Goal: Use online tool/utility: Utilize a website feature to perform a specific function

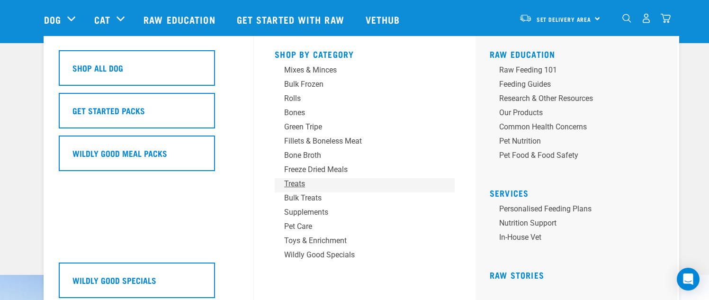
scroll to position [95, 0]
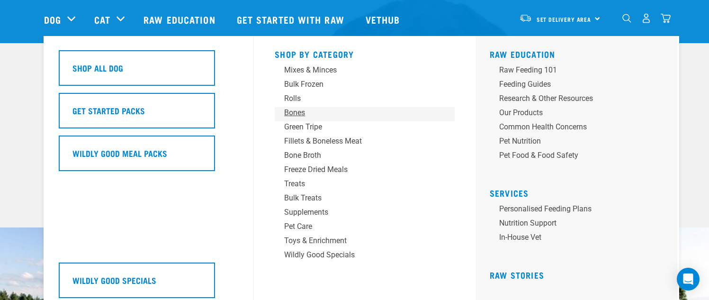
click at [297, 111] on div "Bones" at bounding box center [358, 112] width 148 height 11
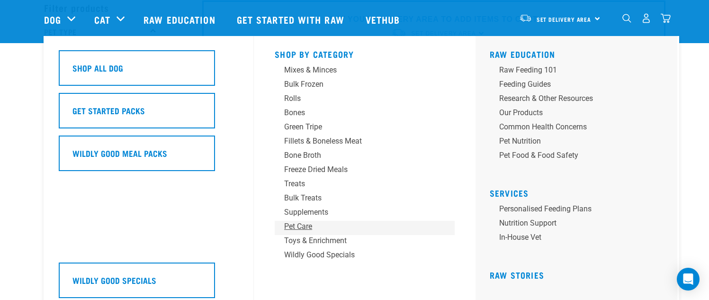
scroll to position [95, 0]
click at [299, 182] on div "Treats" at bounding box center [358, 183] width 148 height 11
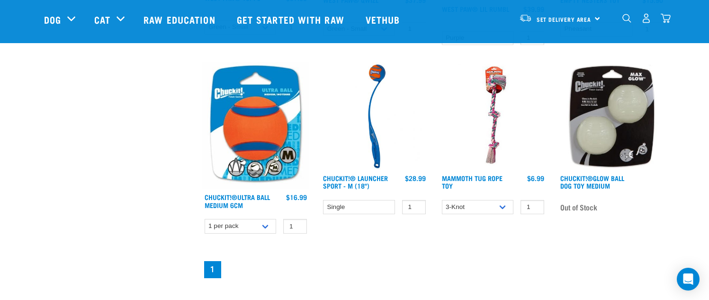
scroll to position [474, 0]
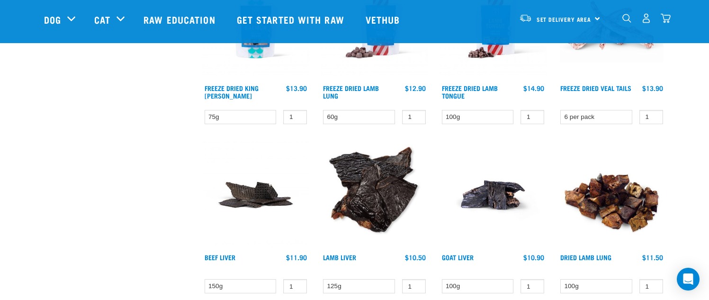
scroll to position [1231, 0]
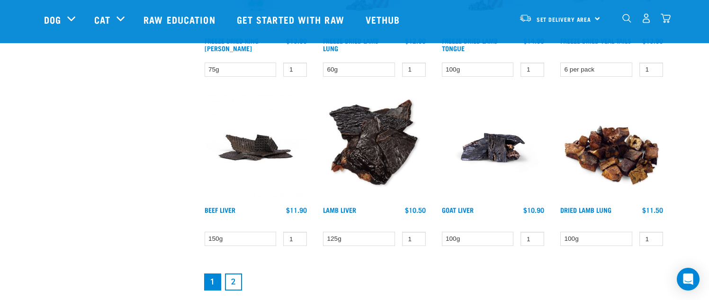
click at [235, 277] on link "2" at bounding box center [233, 281] width 17 height 17
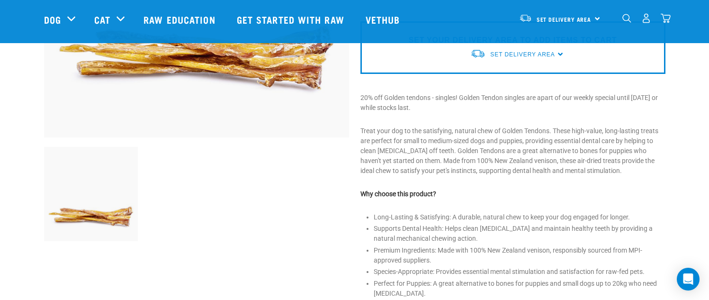
scroll to position [284, 0]
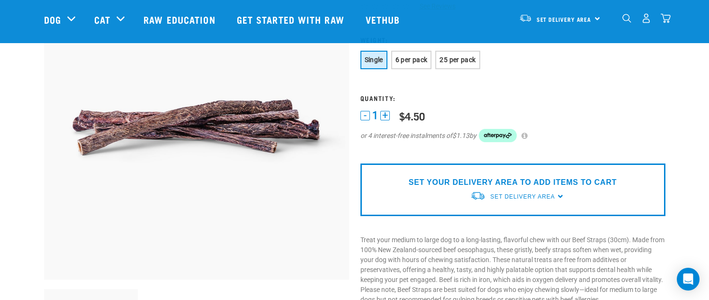
scroll to position [47, 0]
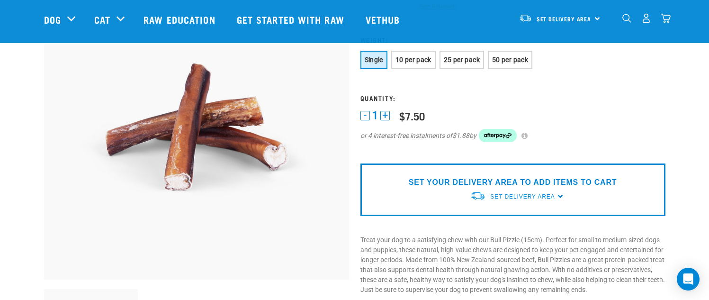
scroll to position [142, 0]
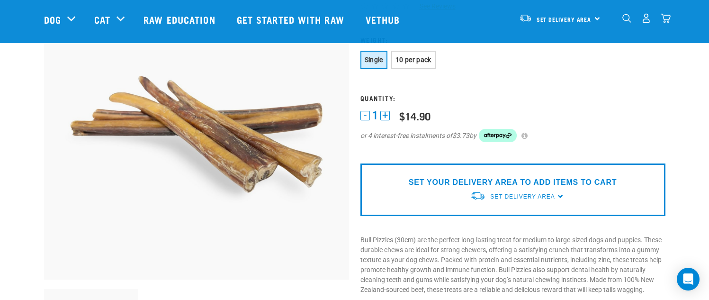
scroll to position [142, 0]
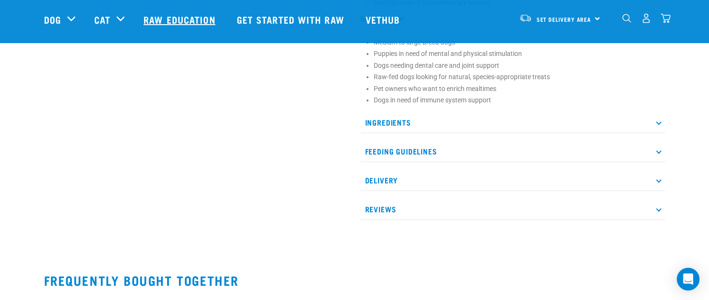
scroll to position [474, 0]
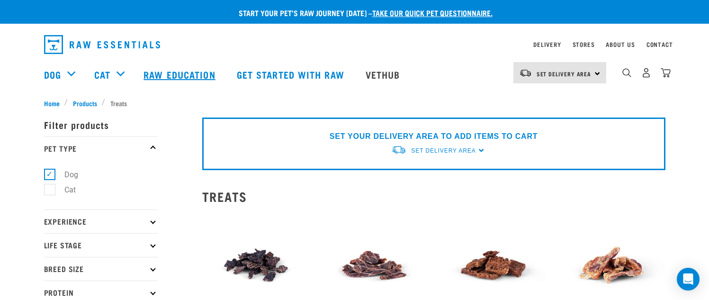
click at [189, 75] on link "Raw Education" at bounding box center [180, 74] width 93 height 38
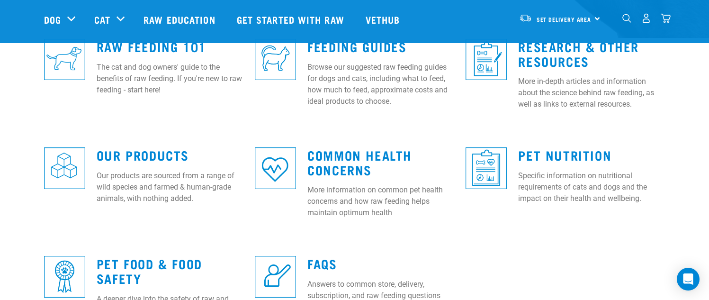
scroll to position [237, 0]
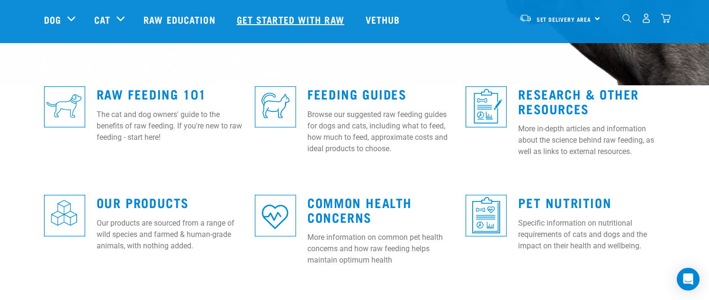
click at [288, 13] on link "Get started with Raw" at bounding box center [291, 19] width 129 height 38
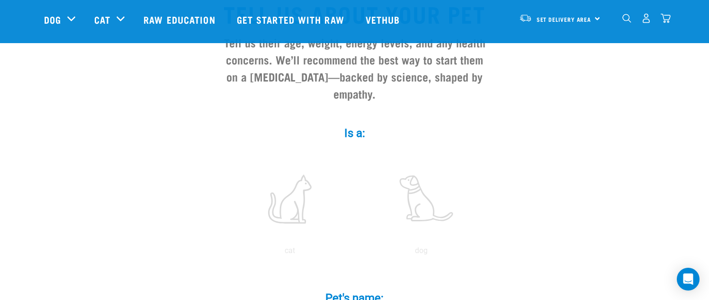
scroll to position [142, 0]
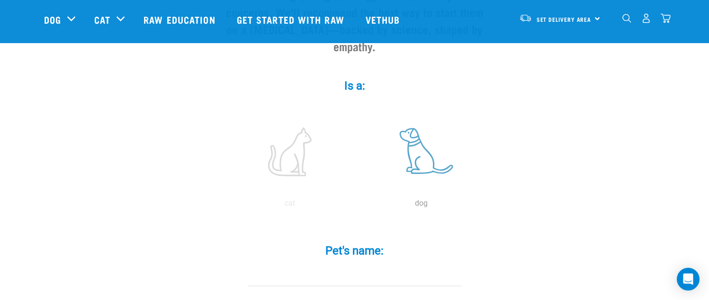
click at [424, 157] on label at bounding box center [422, 151] width 128 height 81
click at [356, 206] on input "radio" at bounding box center [356, 206] width 0 height 0
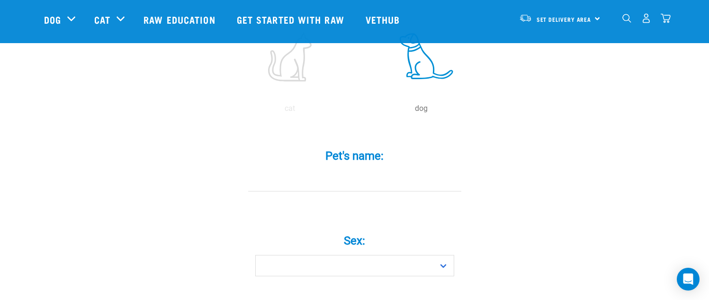
scroll to position [284, 0]
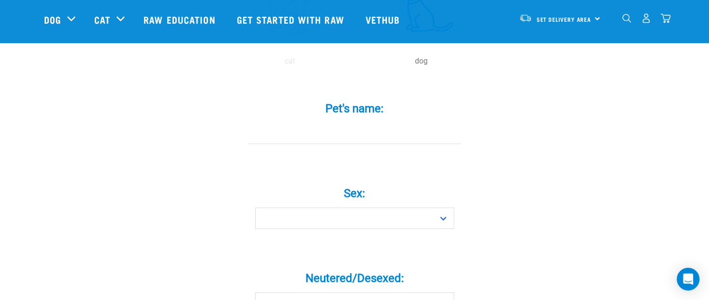
click at [373, 123] on input "Pet's name: *" at bounding box center [354, 133] width 213 height 21
type input "Friday"
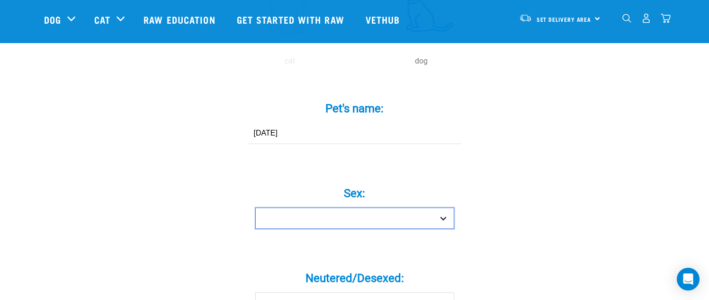
click at [345, 207] on select "Boy Girl" at bounding box center [354, 217] width 199 height 21
select select "girl"
click at [255, 207] on select "Boy Girl" at bounding box center [354, 217] width 199 height 21
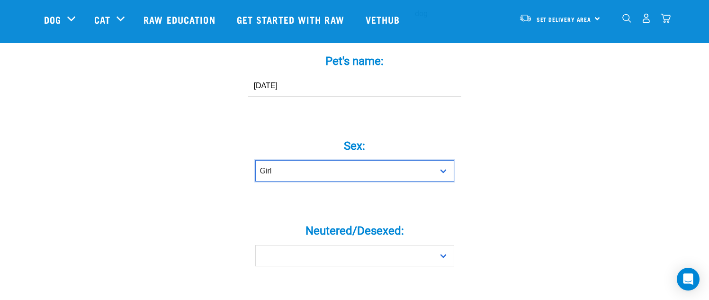
scroll to position [379, 0]
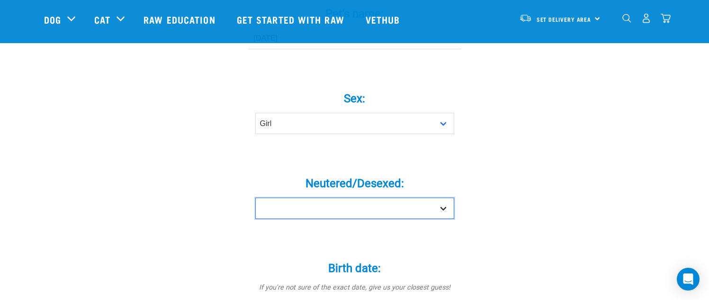
click at [288, 197] on select "Yes No" at bounding box center [354, 207] width 199 height 21
select select "no"
click at [255, 197] on select "Yes No" at bounding box center [354, 207] width 199 height 21
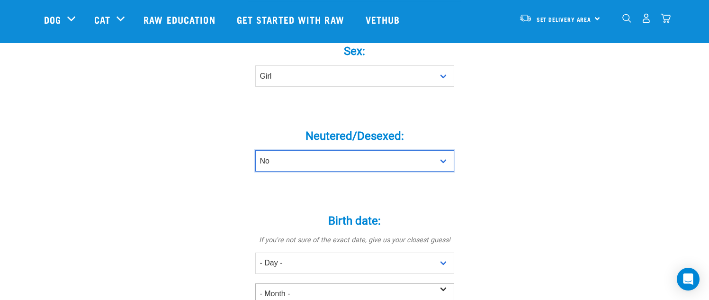
scroll to position [474, 0]
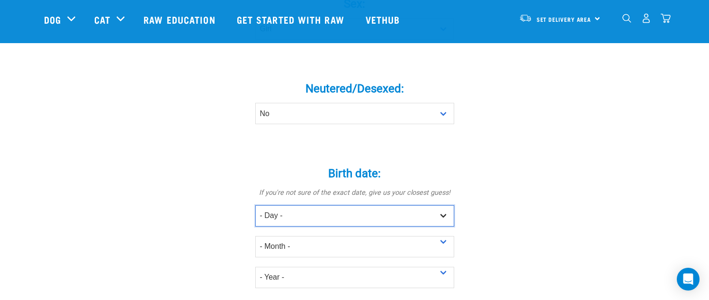
click at [288, 205] on select "- Day - 1 2 3 4 5 6 7 8 9 10 11 12 13 14 15 16 17 18 19 20 21 22 23 24 25 26 27" at bounding box center [354, 215] width 199 height 21
select select "19"
click at [255, 205] on select "- Day - 1 2 3 4 5 6 7 8 9 10 11 12 13 14 15 16 17 18 19 20 21 22 23 24 25 26 27" at bounding box center [354, 215] width 199 height 21
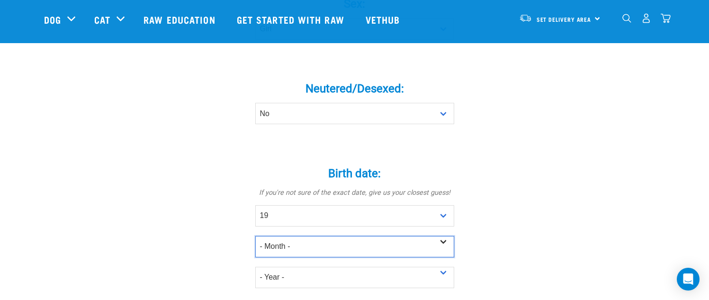
click at [281, 236] on select "- Month - January February March April May June July August September October N…" at bounding box center [354, 246] width 199 height 21
select select "January"
click at [255, 236] on select "- Month - January February March April May June July August September October N…" at bounding box center [354, 246] width 199 height 21
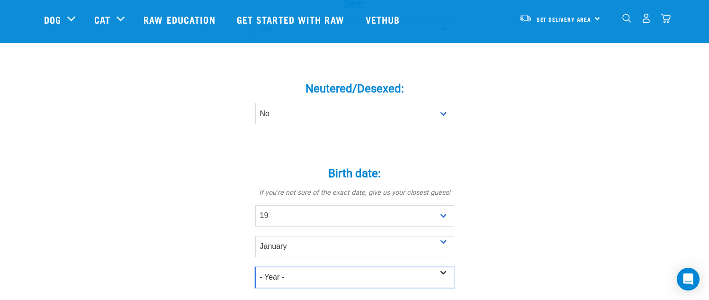
click at [280, 267] on select "- Year - 2025 2024 2023 2022 2021 2020 2019 2018 2017 2016 2015 2014 2013 2012" at bounding box center [354, 277] width 199 height 21
select select "2025"
click at [255, 267] on select "- Year - 2025 2024 2023 2022 2021 2020 2019 2018 2017 2016 2015 2014 2013 2012" at bounding box center [354, 277] width 199 height 21
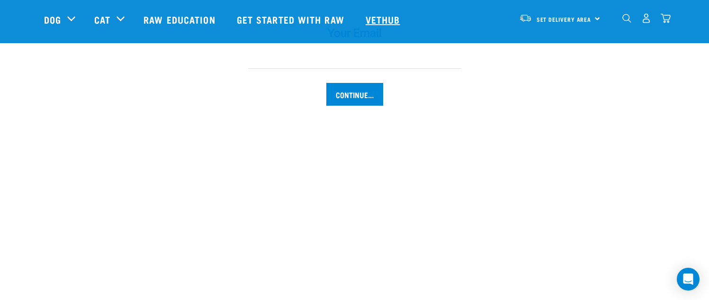
scroll to position [1137, 0]
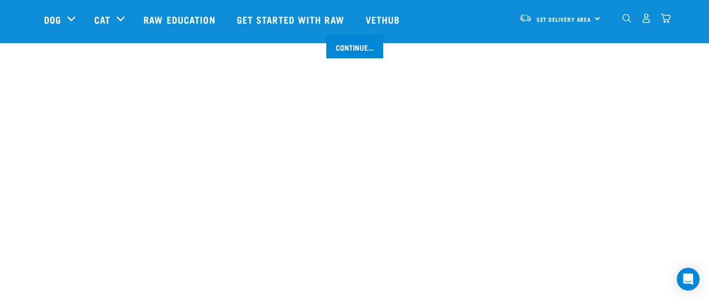
click at [627, 21] on img "dropdown navigation" at bounding box center [626, 18] width 9 height 9
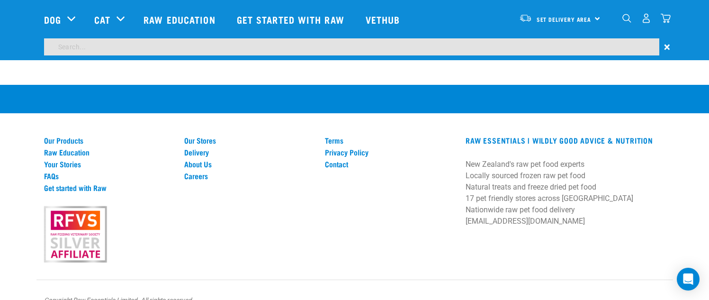
scroll to position [1367, 0]
click at [408, 51] on input "search" at bounding box center [351, 46] width 615 height 17
type input "calculator"
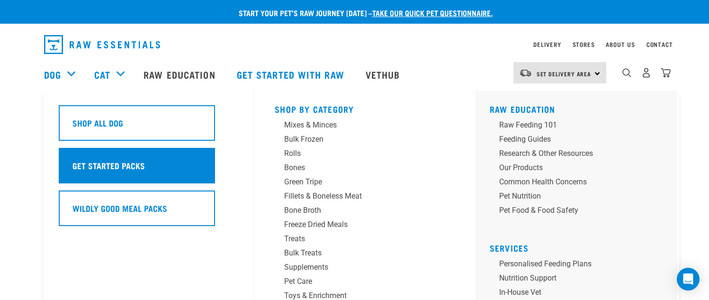
click at [109, 166] on h5 "Get Started Packs" at bounding box center [108, 165] width 72 height 12
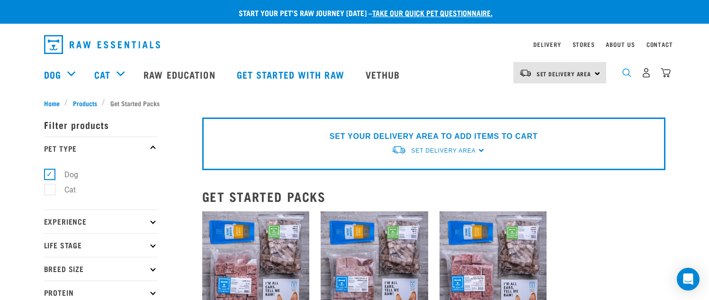
click at [623, 77] on img "dropdown navigation" at bounding box center [626, 72] width 9 height 9
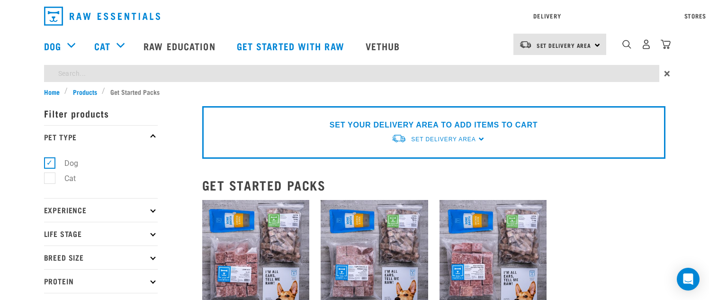
click at [553, 103] on div "Start your pet’s raw journey today – take our quick pet questionnaire. Delivery…" at bounding box center [354, 284] width 709 height 568
type input "how much to feed"
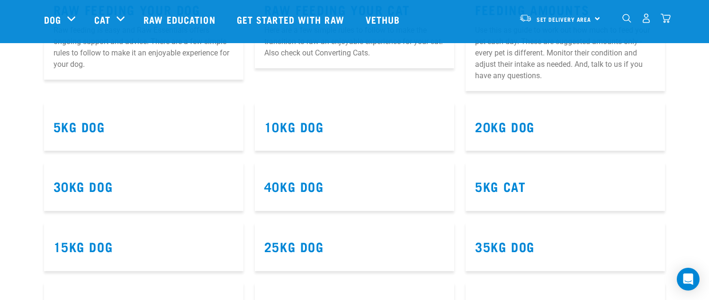
scroll to position [331, 0]
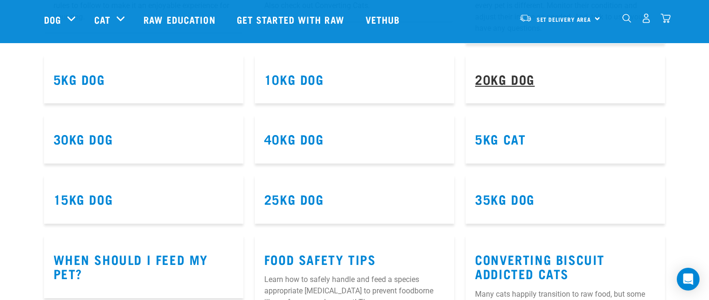
click at [487, 79] on link "20kg Dog" at bounding box center [505, 78] width 60 height 7
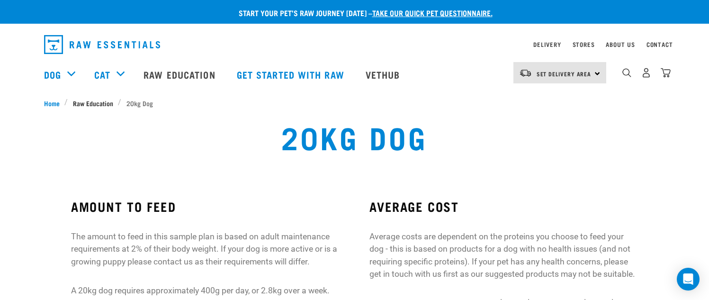
click at [107, 102] on span "Raw Education" at bounding box center [93, 103] width 40 height 10
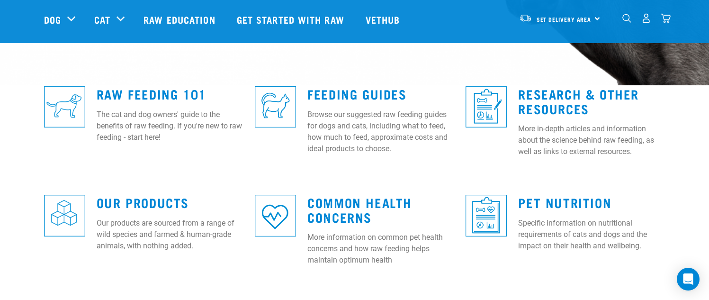
scroll to position [284, 0]
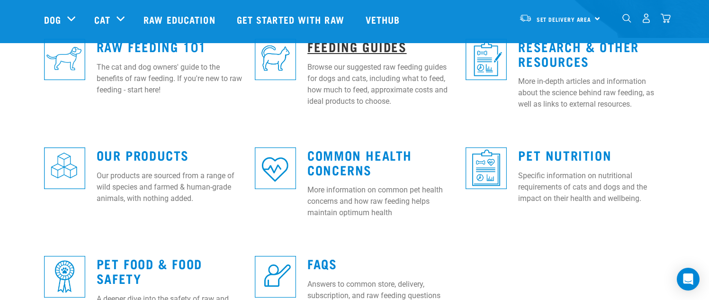
click at [331, 50] on link "Feeding Guides" at bounding box center [356, 46] width 99 height 7
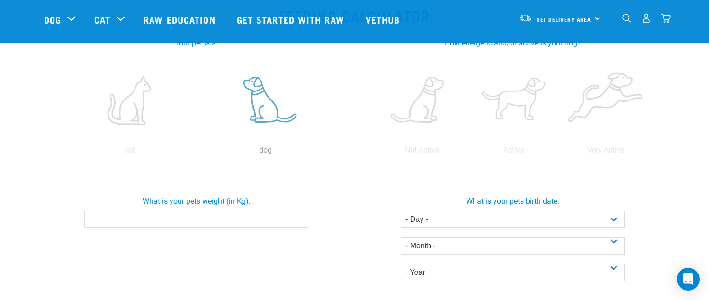
scroll to position [142, 0]
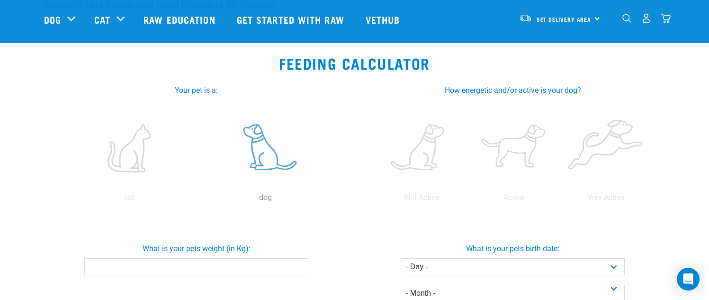
click at [266, 159] on label at bounding box center [265, 147] width 132 height 81
click at [197, 200] on input "radio" at bounding box center [197, 200] width 0 height 0
click at [249, 263] on input "What is your pets weight (in Kg):" at bounding box center [196, 266] width 224 height 17
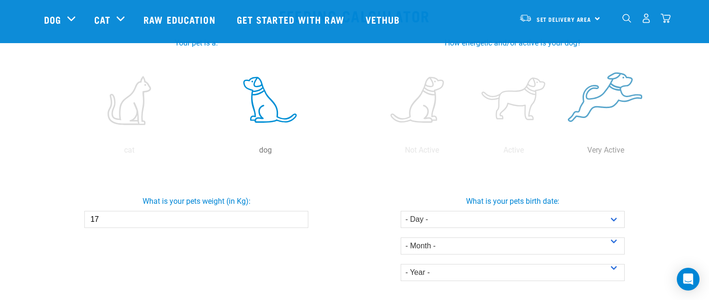
type input "17"
click at [606, 112] on label at bounding box center [606, 100] width 88 height 81
click at [560, 152] on input "radio" at bounding box center [560, 152] width 0 height 0
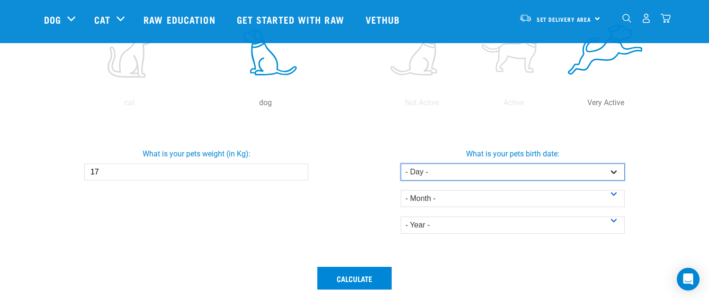
click at [451, 174] on select "- Day - 1 2 3 4 5 6 7 8 9 10 11 12 13 14 15 16 17 18 19 20 21 22 23 24 25 26 27" at bounding box center [513, 171] width 224 height 17
select select "19"
click at [401, 163] on select "- Day - 1 2 3 4 5 6 7 8 9 10 11 12 13 14 15 16 17 18 19 20 21 22 23 24 25 26 27" at bounding box center [513, 171] width 224 height 17
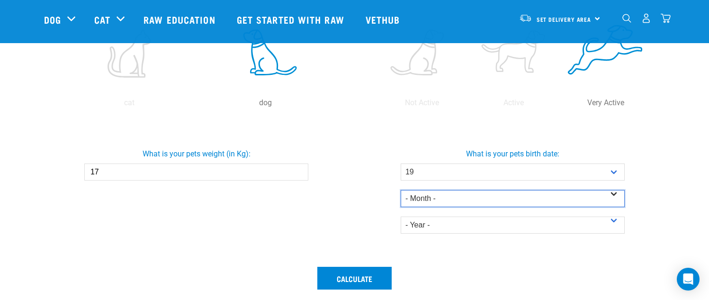
click at [426, 194] on select "- Month - January February March April May June July August September October N…" at bounding box center [513, 198] width 224 height 17
select select "January"
click at [401, 190] on select "- Month - January February March April May June July August September October N…" at bounding box center [513, 198] width 224 height 17
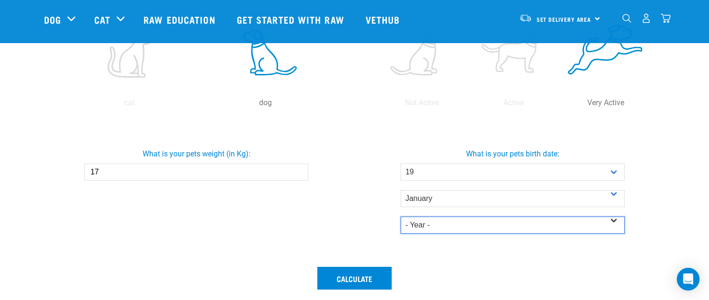
click at [432, 226] on select "- Year - 2025 2024 2023 2022 2021 2020 2019 2018 2017 2016 2015 2014" at bounding box center [513, 224] width 224 height 17
click at [401, 216] on select "- Year - 2025 2024 2023 2022 2021 2020 2019 2018 2017 2016 2015 2014" at bounding box center [513, 224] width 224 height 17
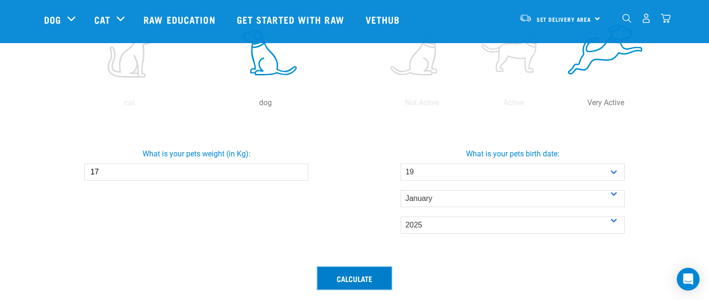
click at [342, 278] on button "Calculate" at bounding box center [354, 278] width 74 height 23
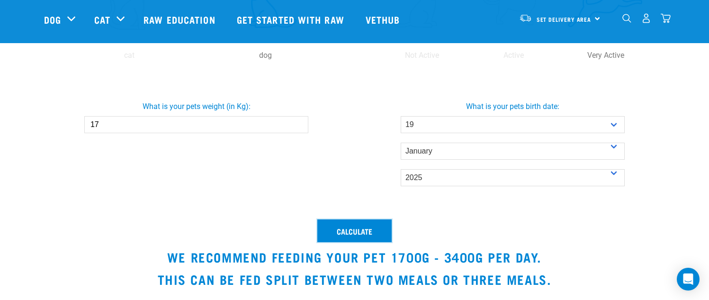
scroll to position [331, 0]
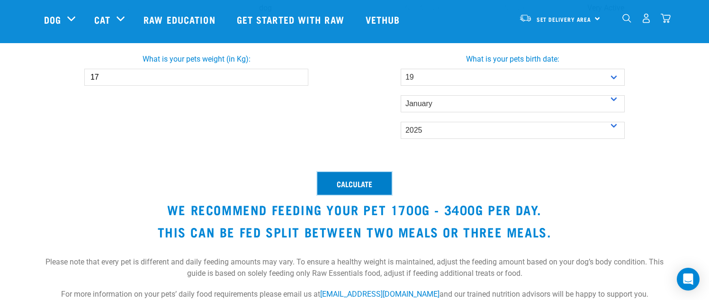
click at [362, 186] on button "Calculate" at bounding box center [354, 183] width 74 height 23
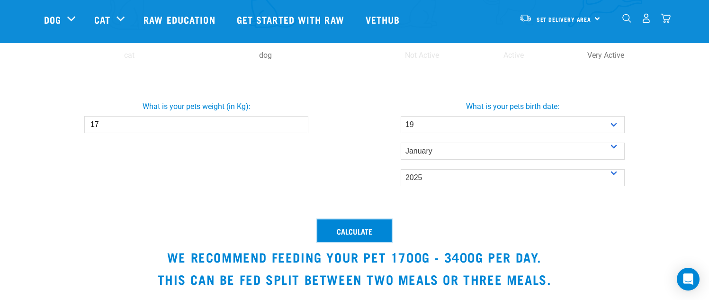
scroll to position [237, 0]
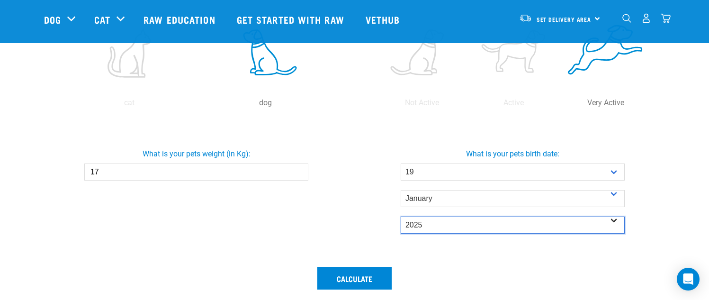
click at [442, 227] on select "- Year - 2025 2024 2023 2022 2021 2020 2019 2018 2017 2016 2015 2014" at bounding box center [513, 224] width 224 height 17
click at [401, 216] on select "- Year - 2025 2024 2023 2022 2021 2020 2019 2018 2017 2016 2015 2014" at bounding box center [513, 224] width 224 height 17
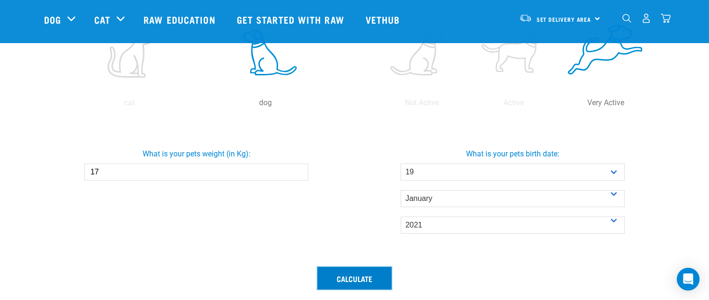
click at [351, 268] on button "Calculate" at bounding box center [354, 278] width 74 height 23
click at [354, 272] on button "Calculate" at bounding box center [354, 278] width 74 height 23
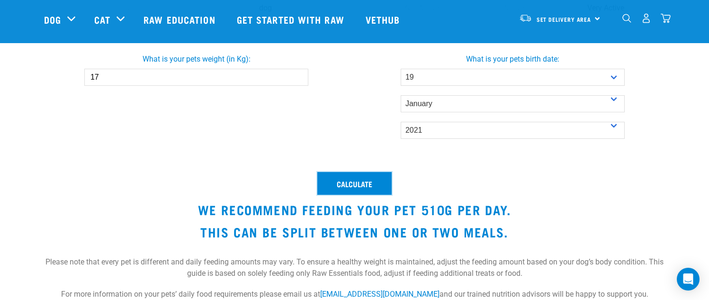
scroll to position [284, 0]
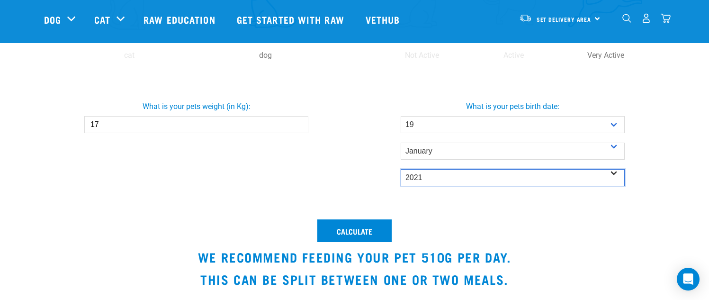
click at [431, 173] on select "- Year - 2025 2024 2023 2022 2021 2020 2019 2018 2017 2016 2015 2014" at bounding box center [513, 177] width 224 height 17
click at [401, 169] on select "- Year - 2025 2024 2023 2022 2021 2020 2019 2018 2017 2016 2015 2014" at bounding box center [513, 177] width 224 height 17
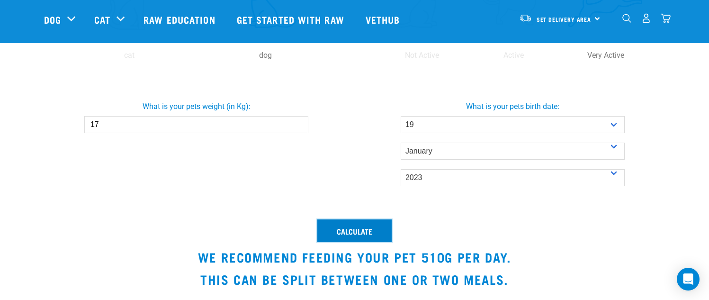
click at [350, 228] on button "Calculate" at bounding box center [354, 230] width 74 height 23
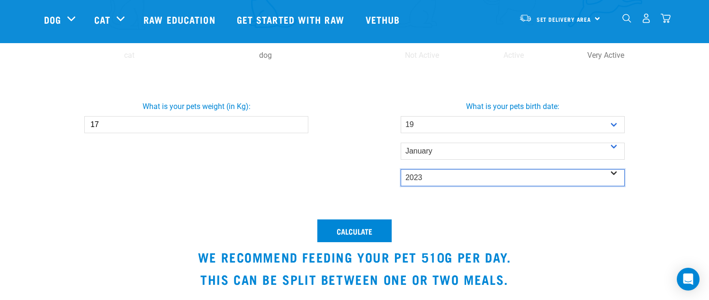
click at [416, 175] on select "- Year - 2025 2024 2023 2022 2021 2020 2019 2018 2017 2016 2015 2014" at bounding box center [513, 177] width 224 height 17
click at [401, 169] on select "- Year - 2025 2024 2023 2022 2021 2020 2019 2018 2017 2016 2015 2014" at bounding box center [513, 177] width 224 height 17
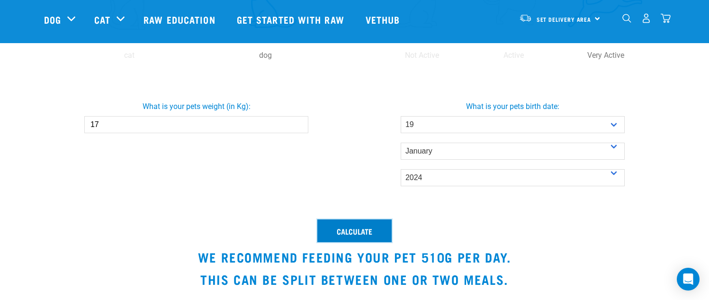
click at [354, 237] on button "Calculate" at bounding box center [354, 230] width 74 height 23
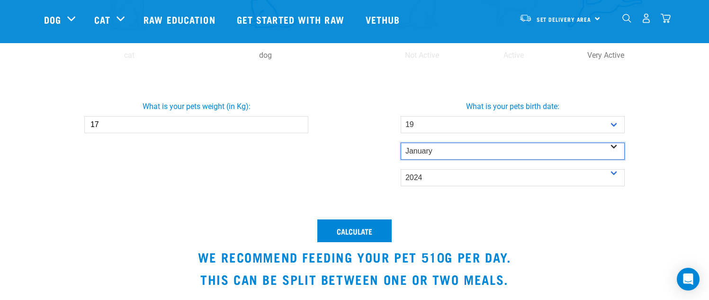
click at [414, 146] on select "- Month - January February March April May June July August September October N…" at bounding box center [513, 151] width 224 height 17
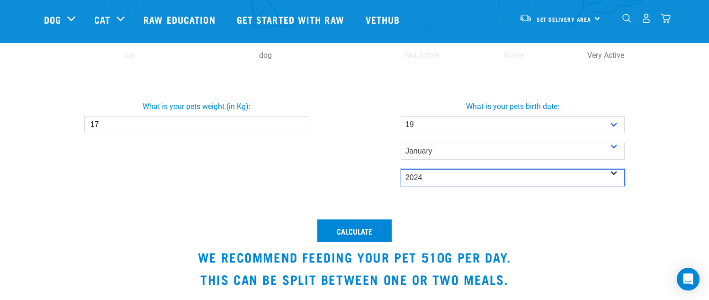
click at [420, 178] on select "- Year - 2025 2024 2023 2022 2021 2020 2019 2018 2017 2016 2015 2014" at bounding box center [513, 177] width 224 height 17
select select "2025"
click at [401, 169] on select "- Year - 2025 2024 2023 2022 2021 2020 2019 2018 2017 2016 2015 2014" at bounding box center [513, 177] width 224 height 17
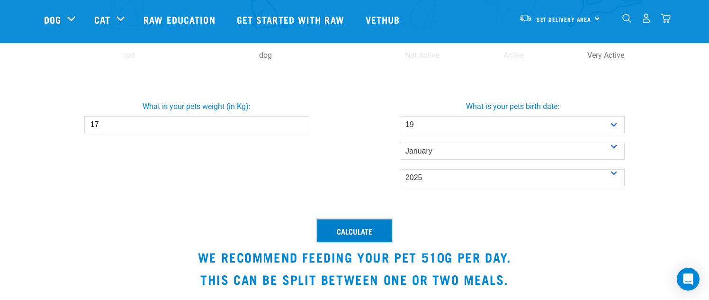
click at [359, 224] on button "Calculate" at bounding box center [354, 230] width 74 height 23
